Goal: Find specific page/section: Find specific page/section

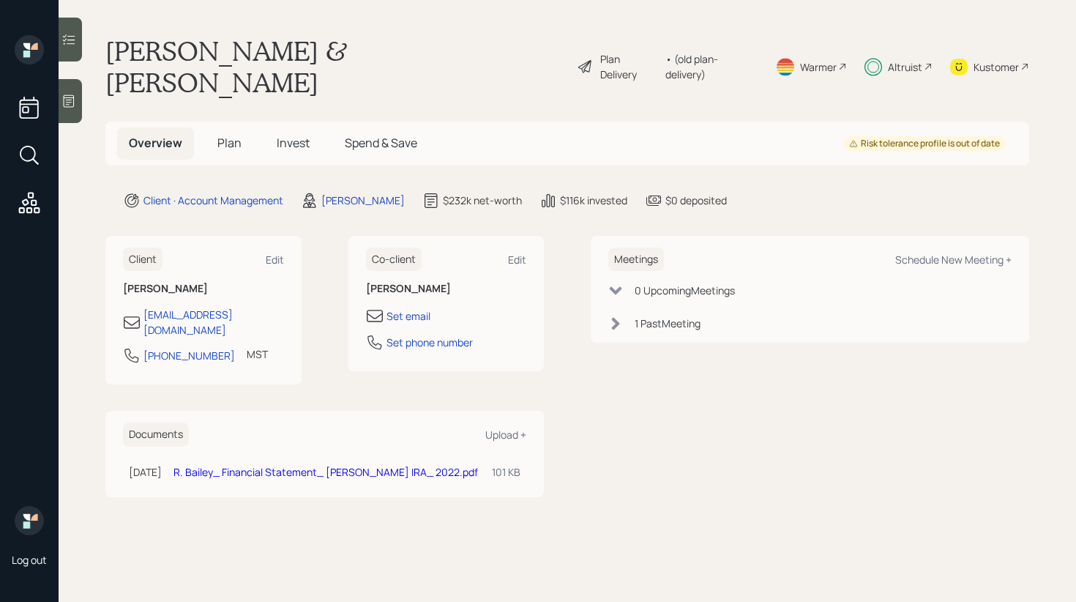
click at [72, 53] on div at bounding box center [70, 40] width 23 height 44
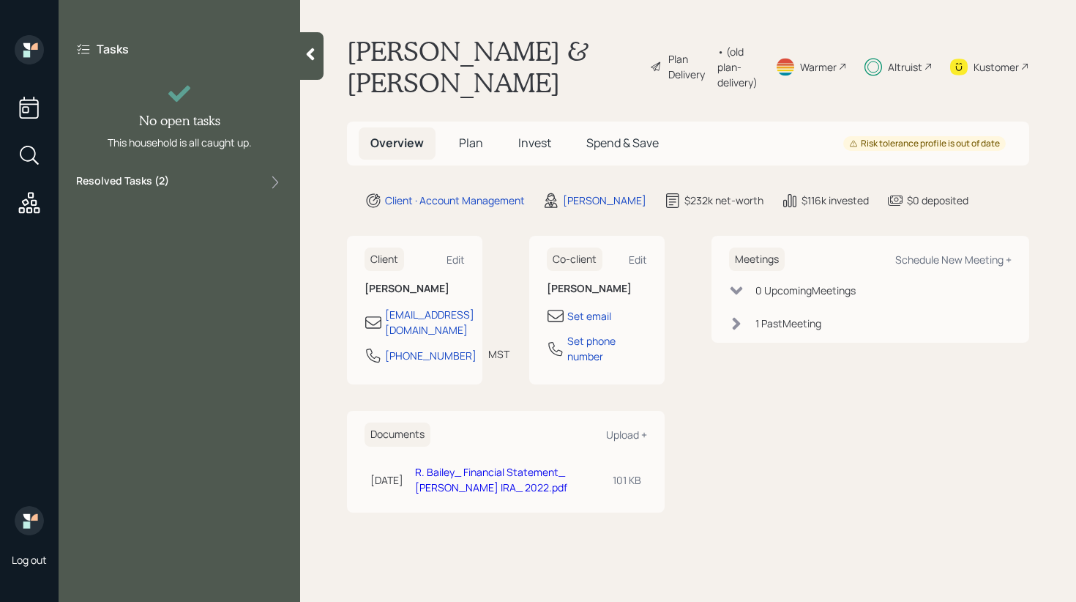
click at [193, 179] on div "Resolved Tasks ( 2 )" at bounding box center [179, 182] width 206 height 18
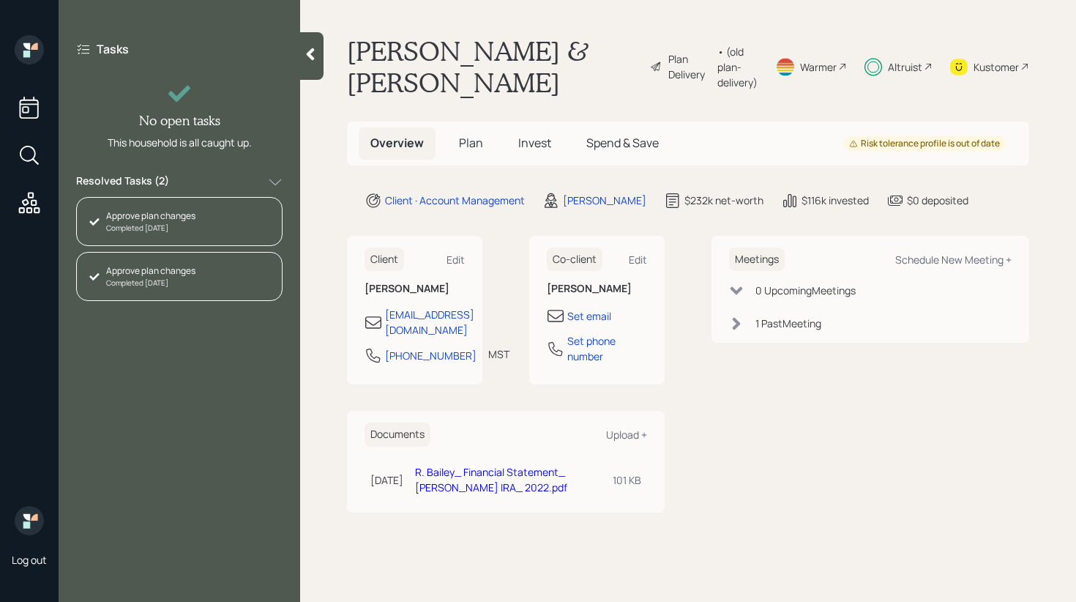
click at [193, 179] on div "Resolved Tasks ( 2 )" at bounding box center [179, 182] width 206 height 18
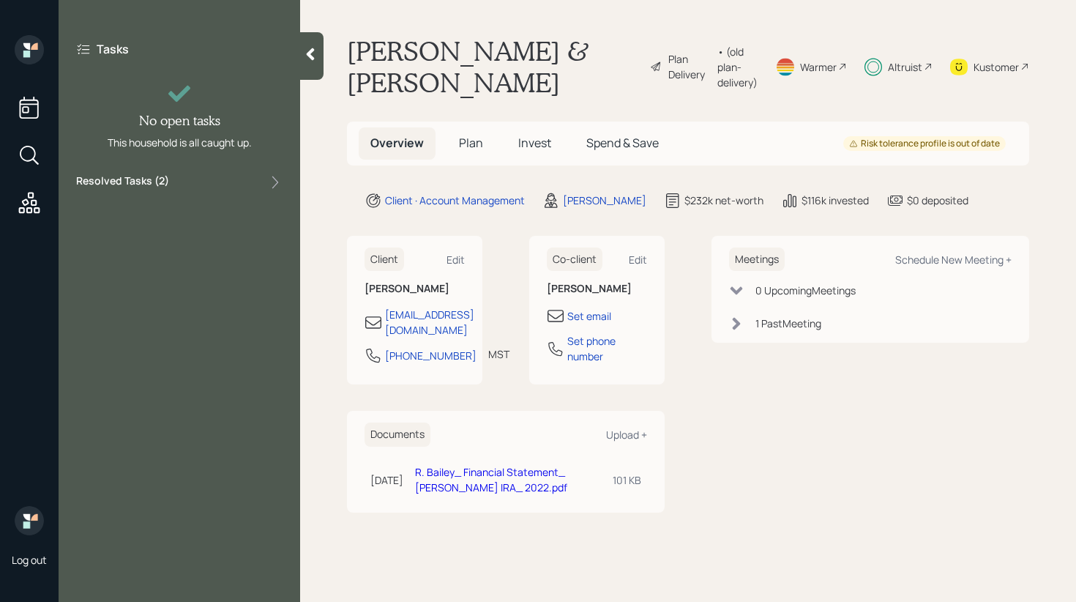
click at [310, 66] on div at bounding box center [311, 56] width 23 height 48
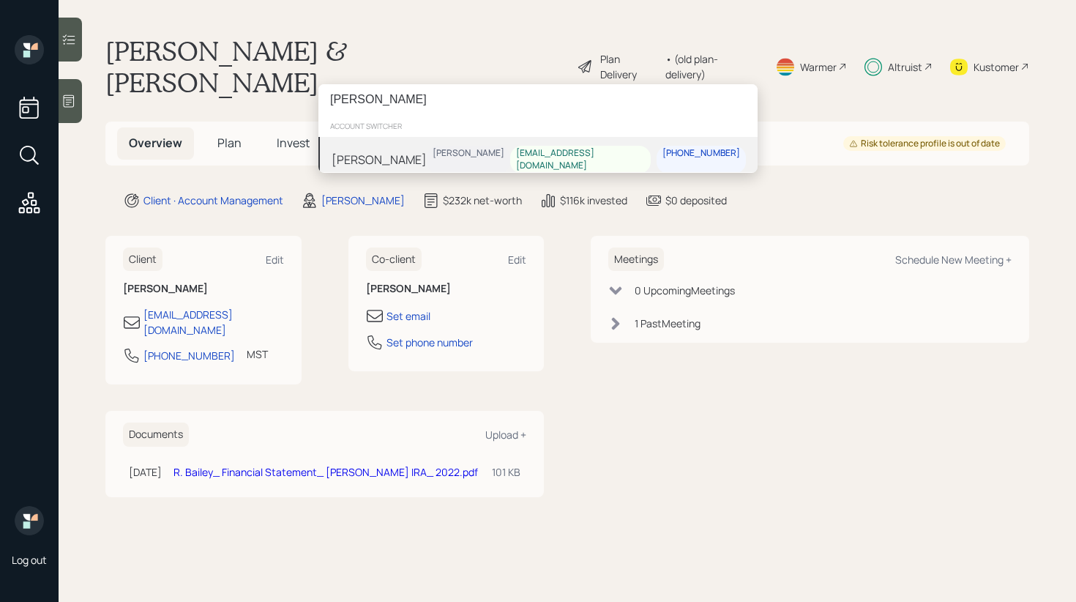
type input "[PERSON_NAME]"
click at [431, 156] on div "[PERSON_NAME] [PERSON_NAME] [EMAIL_ADDRESS][DOMAIN_NAME] [PHONE_NUMBER]" at bounding box center [537, 159] width 439 height 45
